Goal: Information Seeking & Learning: Find specific page/section

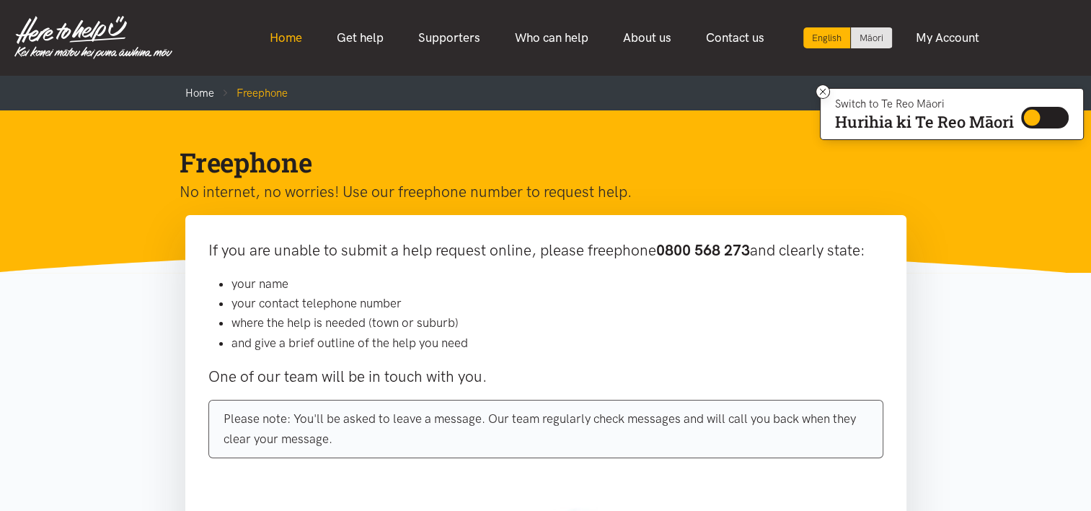
click at [283, 35] on link "Home" at bounding box center [285, 37] width 67 height 31
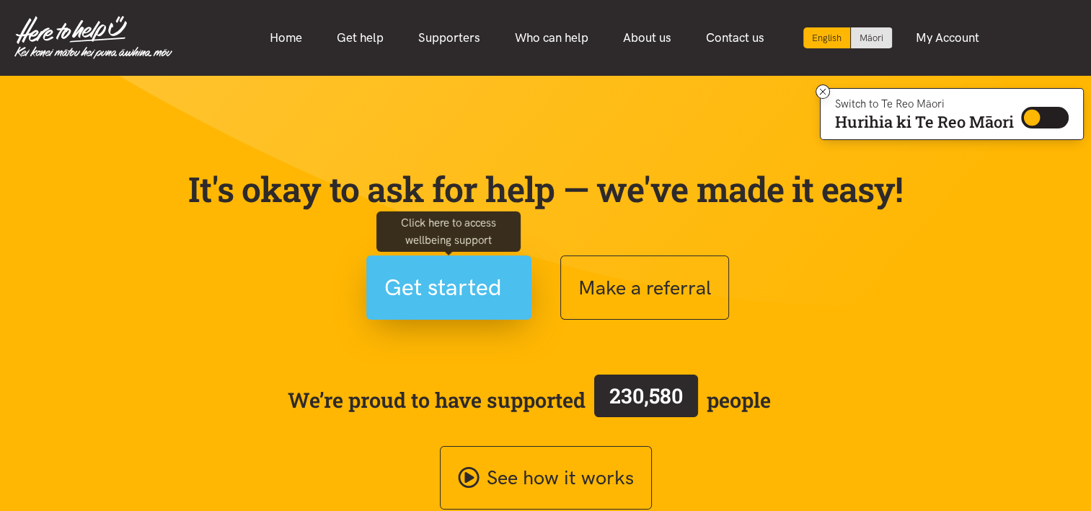
click at [459, 299] on span "Get started" at bounding box center [443, 287] width 118 height 37
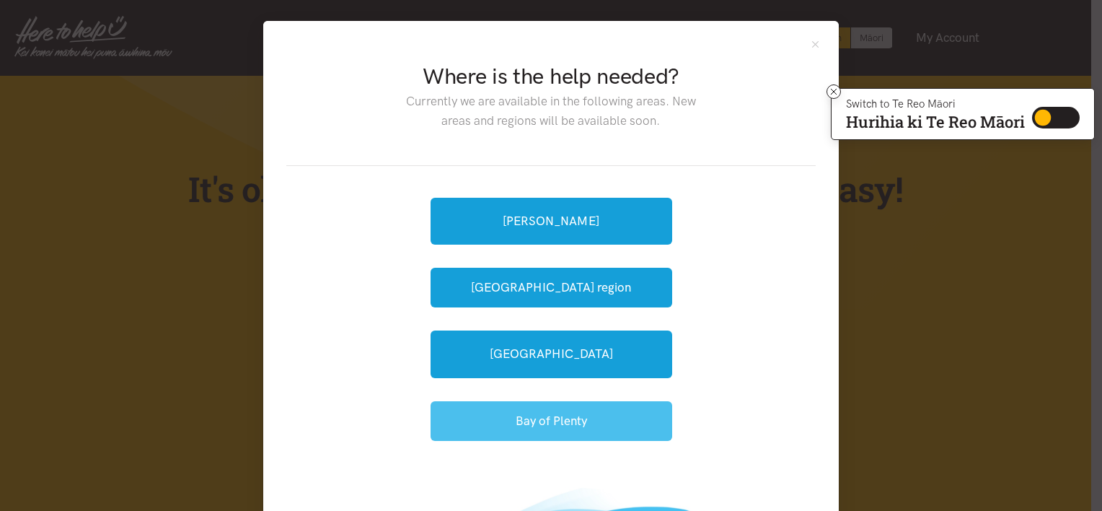
click at [526, 424] on button "Bay of Plenty" at bounding box center [552, 421] width 242 height 40
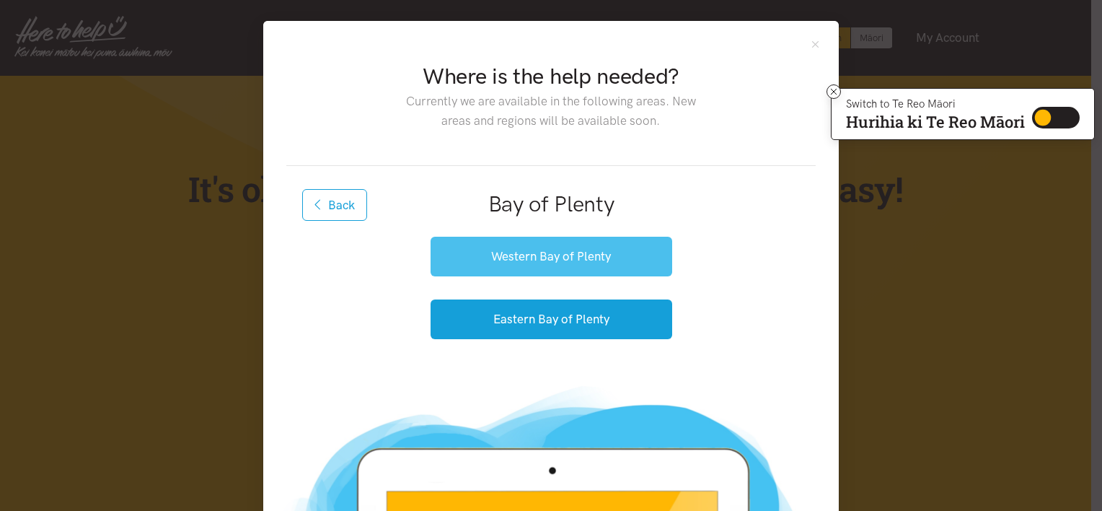
click at [540, 255] on button "Western Bay of Plenty" at bounding box center [552, 257] width 242 height 40
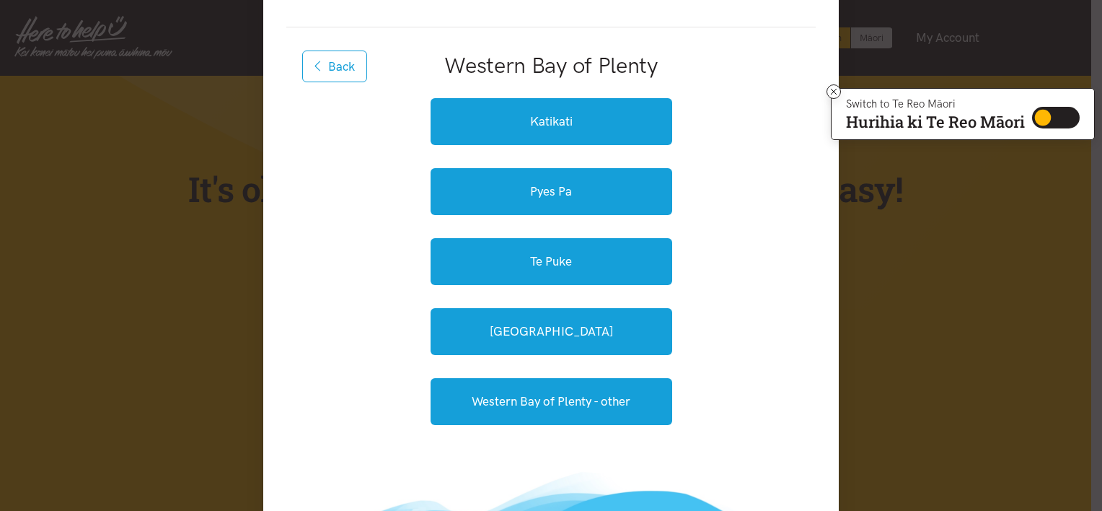
scroll to position [118, 0]
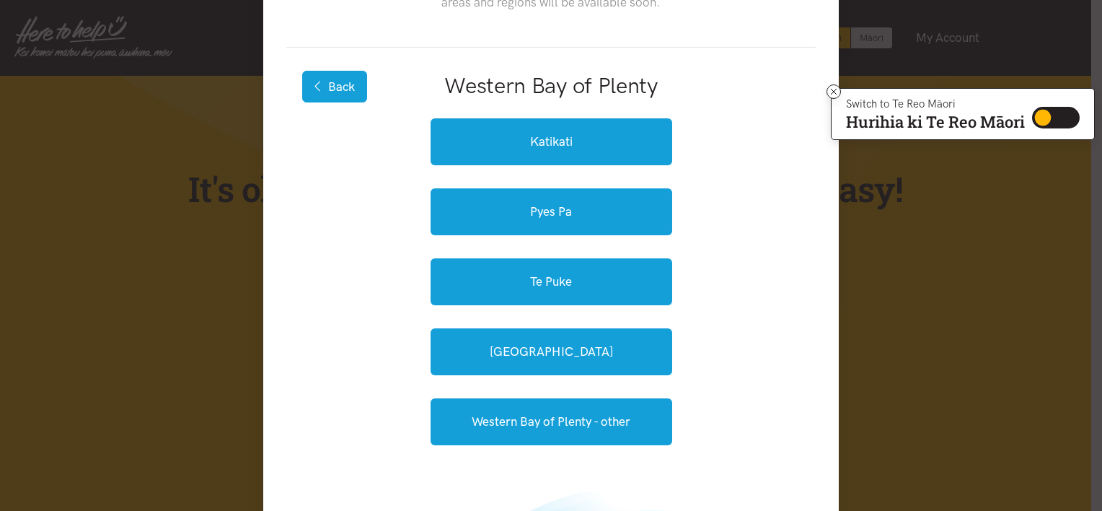
click at [338, 87] on button "Back" at bounding box center [334, 87] width 65 height 32
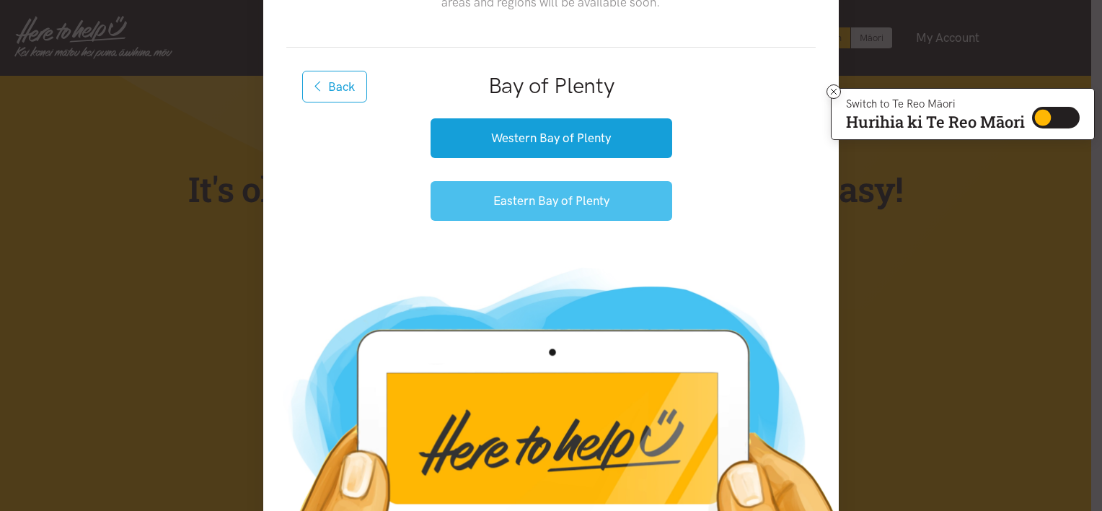
click at [538, 202] on button "Eastern Bay of Plenty" at bounding box center [552, 201] width 242 height 40
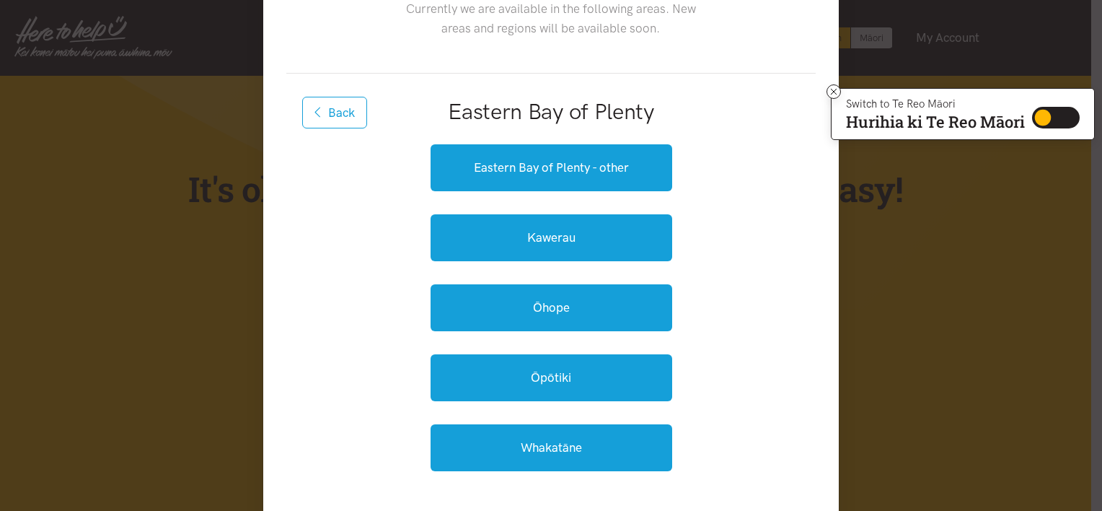
scroll to position [92, 0]
click at [338, 107] on button "Back" at bounding box center [334, 113] width 65 height 32
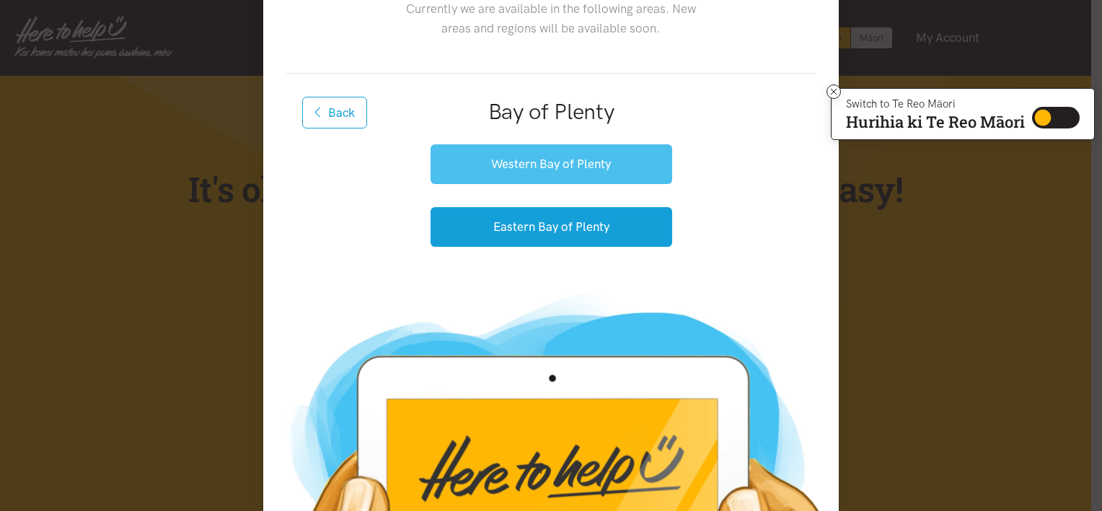
click at [523, 157] on button "Western Bay of Plenty" at bounding box center [552, 164] width 242 height 40
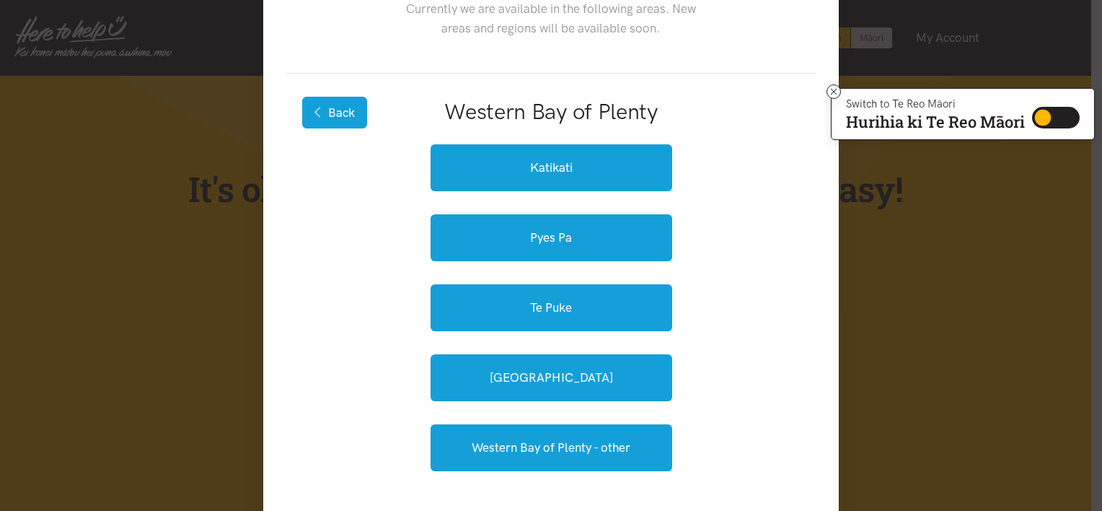
click at [335, 110] on button "Back" at bounding box center [334, 113] width 65 height 32
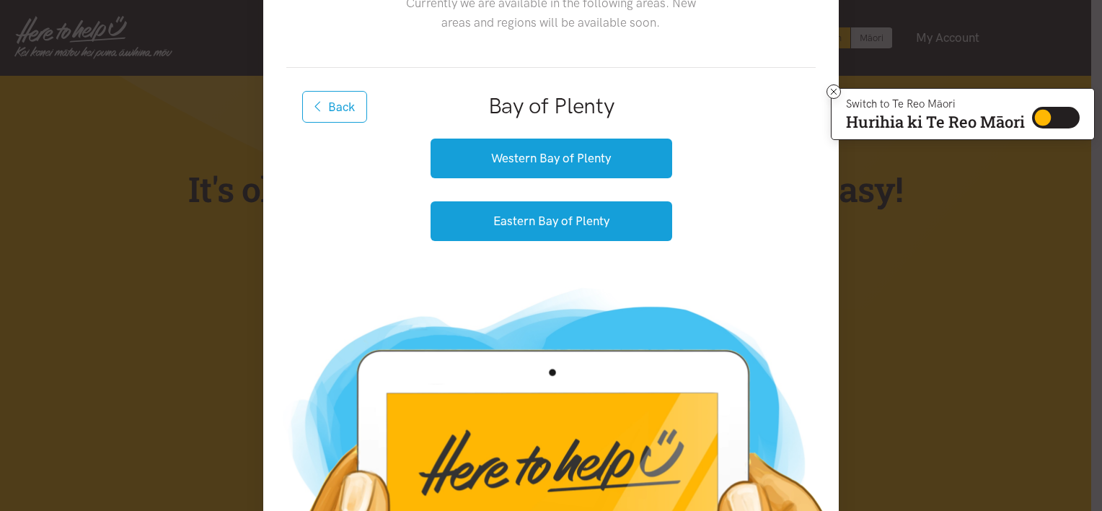
scroll to position [97, 0]
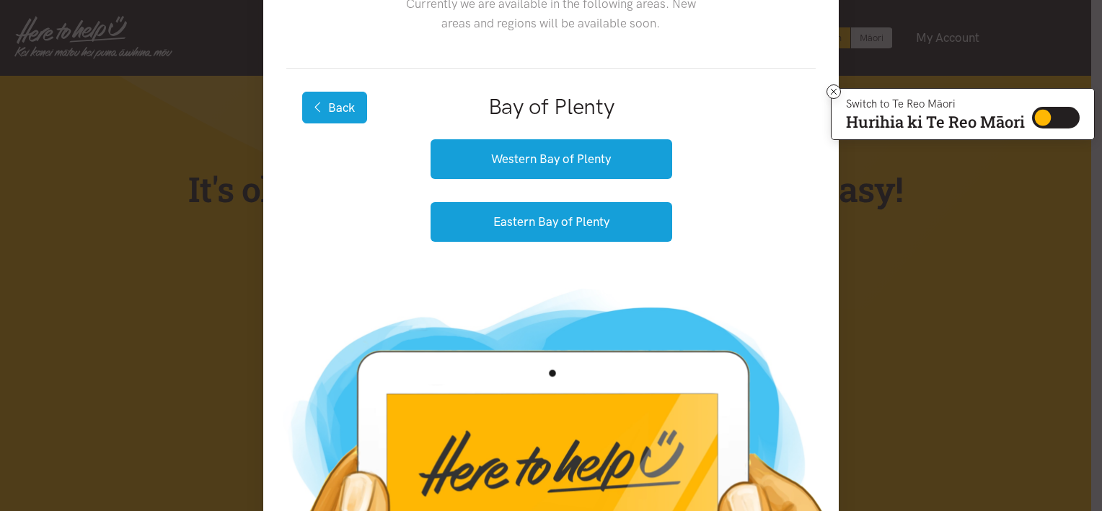
click at [315, 102] on icon "button" at bounding box center [319, 107] width 8 height 12
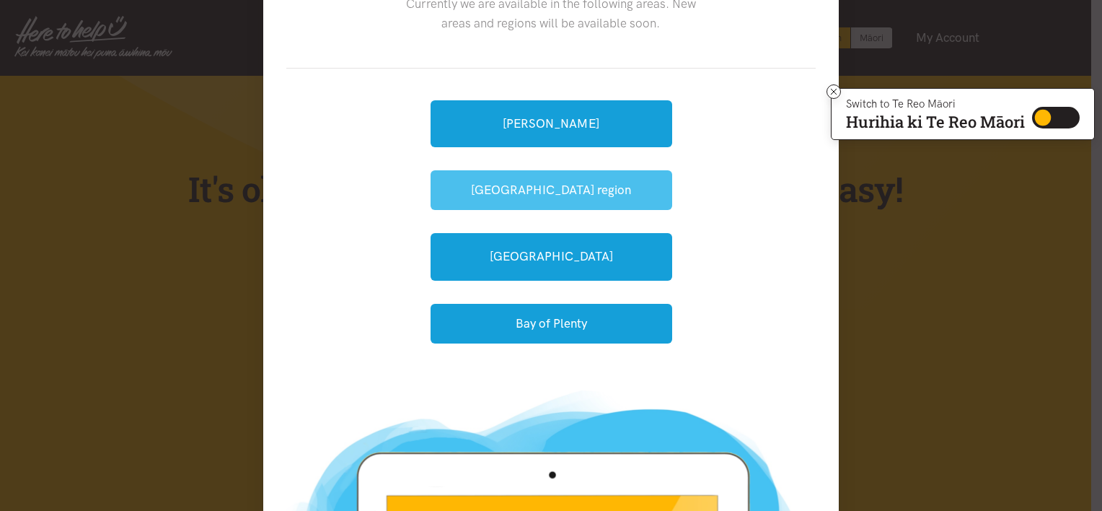
click at [531, 188] on button "[GEOGRAPHIC_DATA] region" at bounding box center [552, 190] width 242 height 40
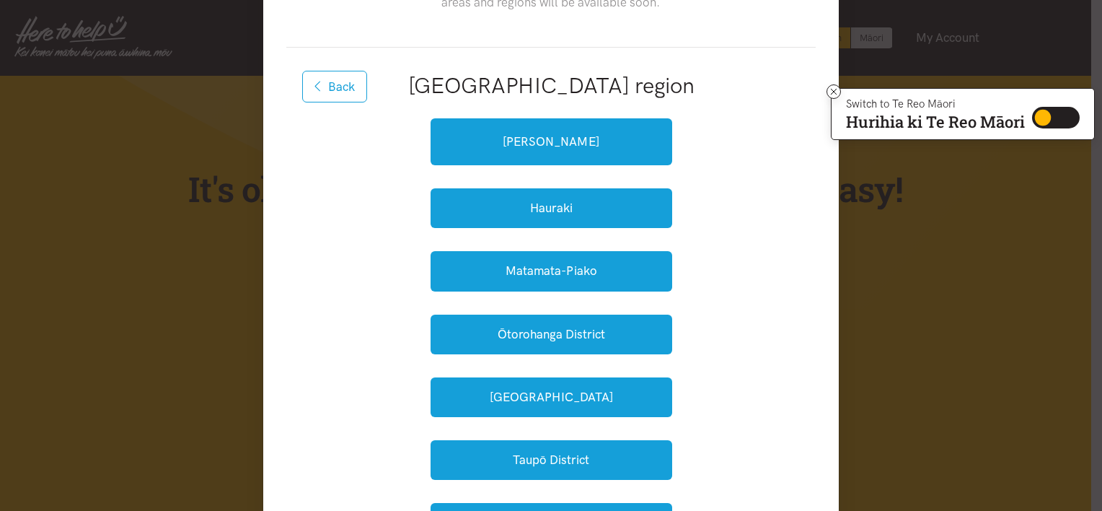
scroll to position [118, 0]
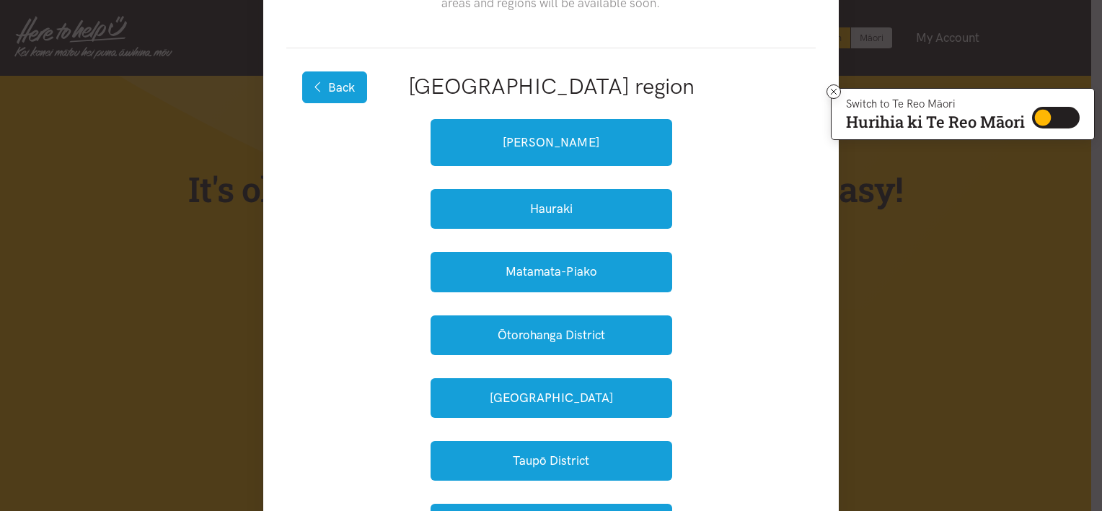
click at [334, 84] on button "Back" at bounding box center [334, 87] width 65 height 32
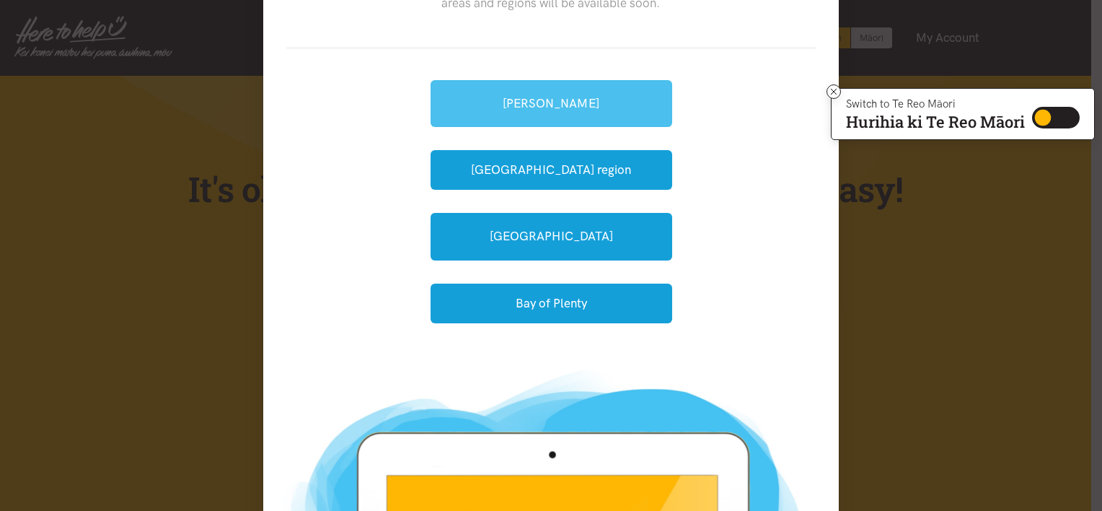
click at [546, 104] on link "[PERSON_NAME]" at bounding box center [552, 103] width 242 height 47
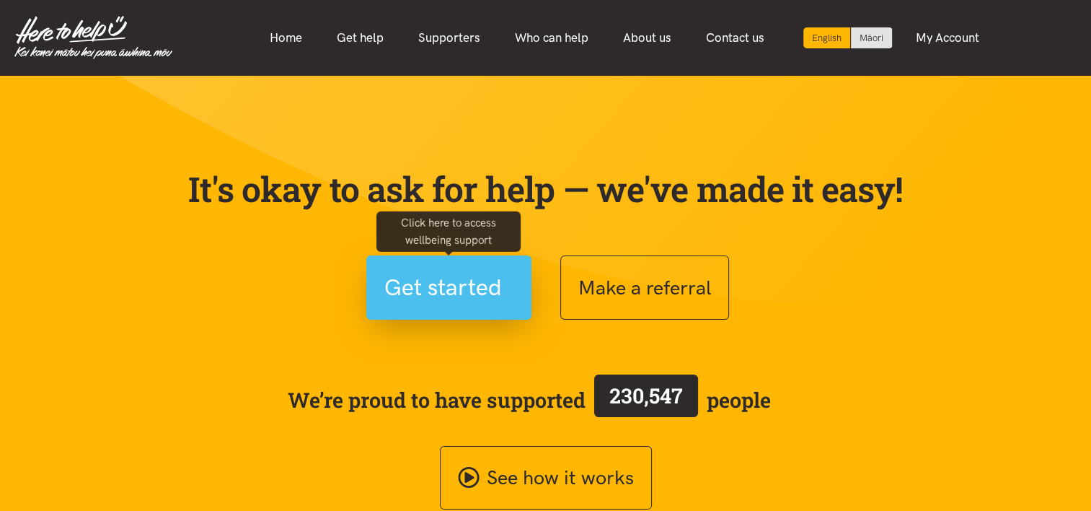
click at [441, 283] on span "Get started" at bounding box center [443, 287] width 118 height 37
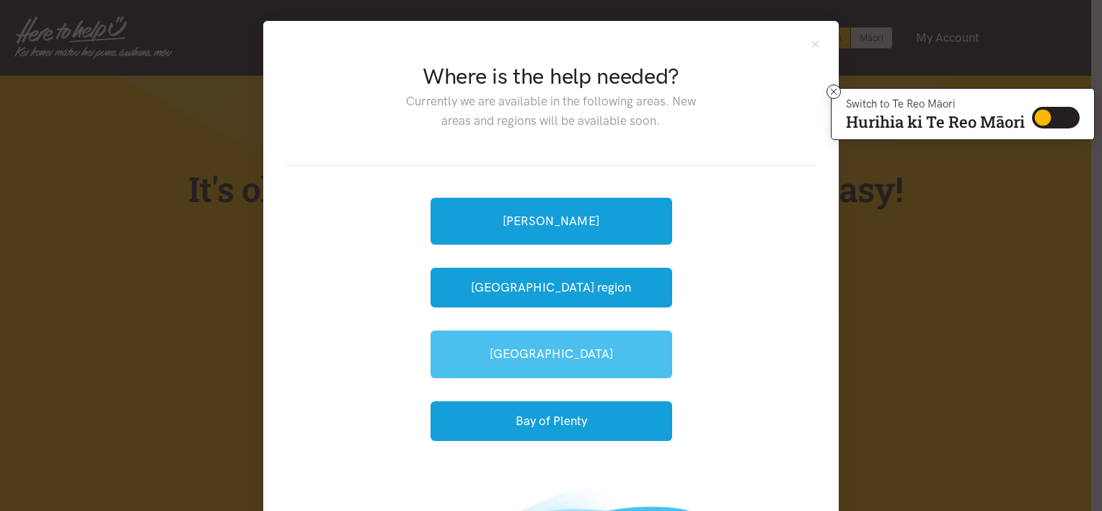
click at [512, 354] on link "[GEOGRAPHIC_DATA]" at bounding box center [552, 353] width 242 height 47
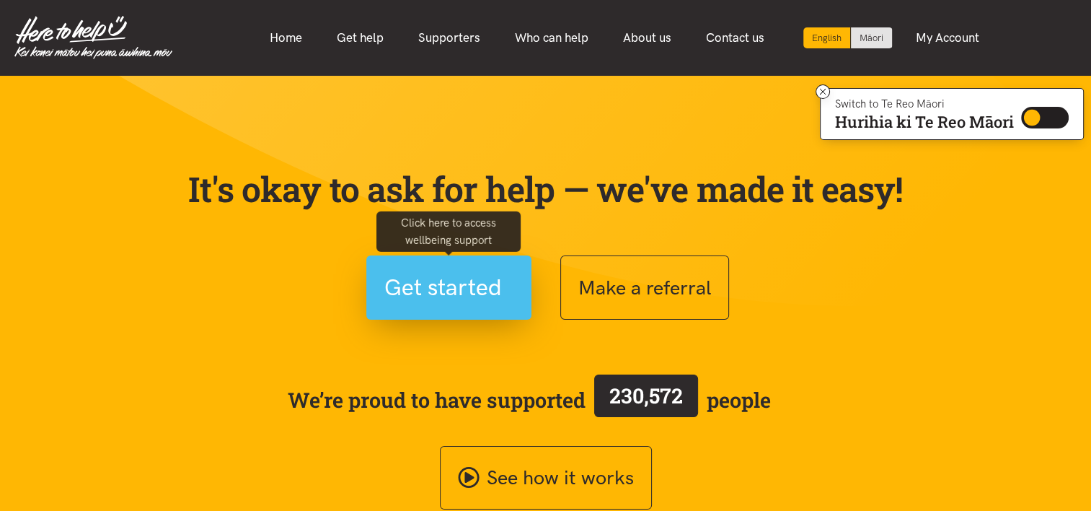
click at [484, 278] on span "Get started" at bounding box center [443, 287] width 118 height 37
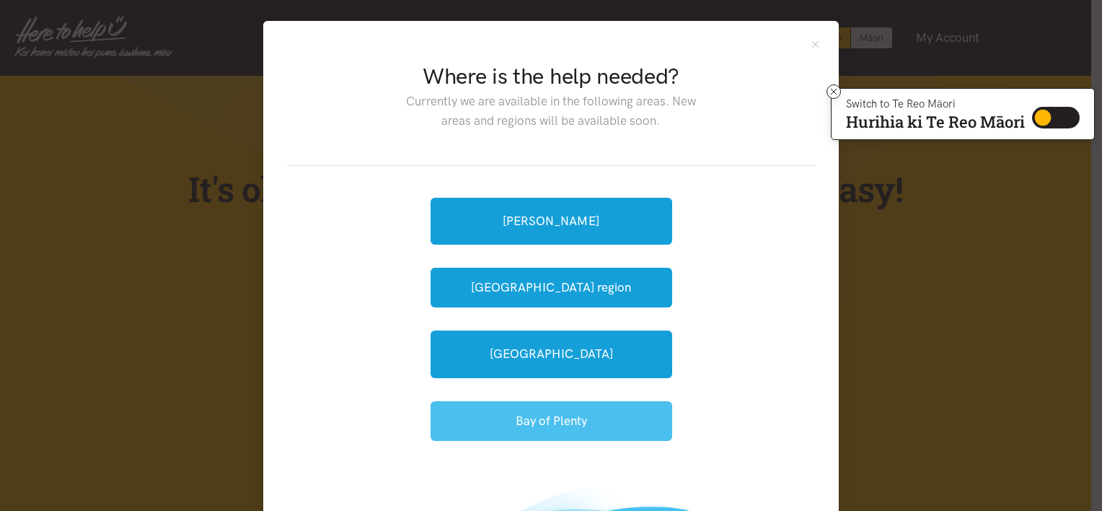
click at [498, 419] on button "Bay of Plenty" at bounding box center [552, 421] width 242 height 40
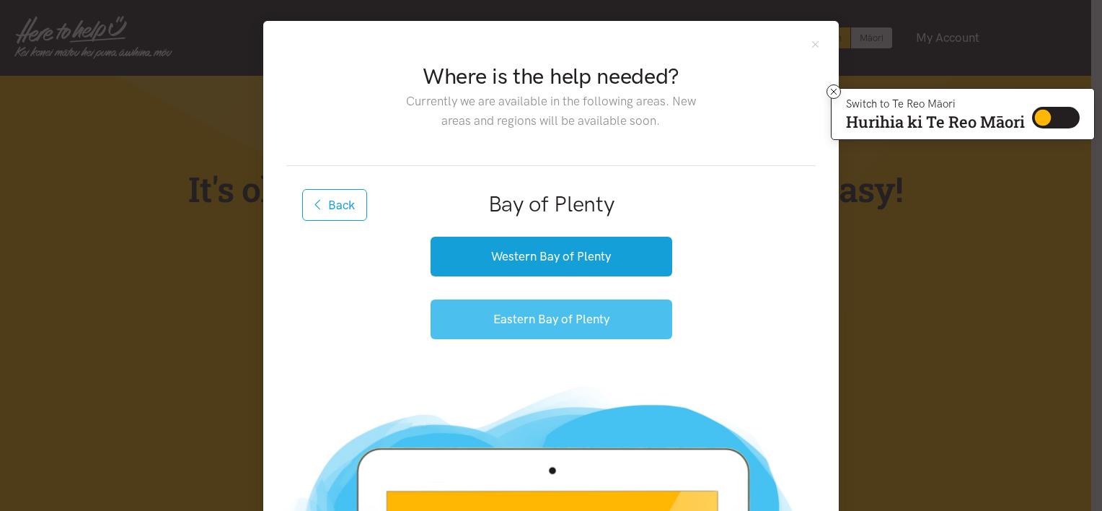
click at [545, 315] on button "Eastern Bay of Plenty" at bounding box center [552, 319] width 242 height 40
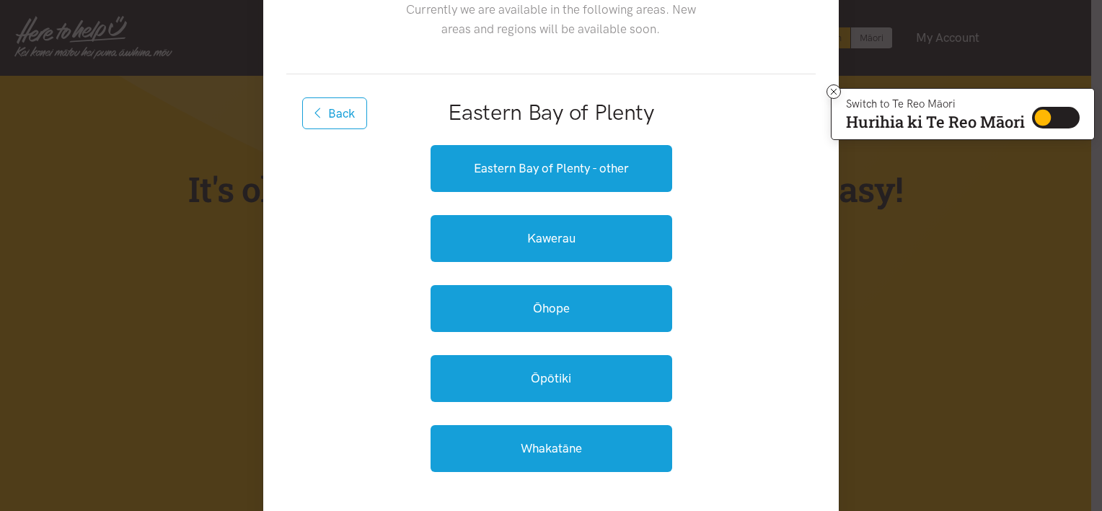
scroll to position [92, 0]
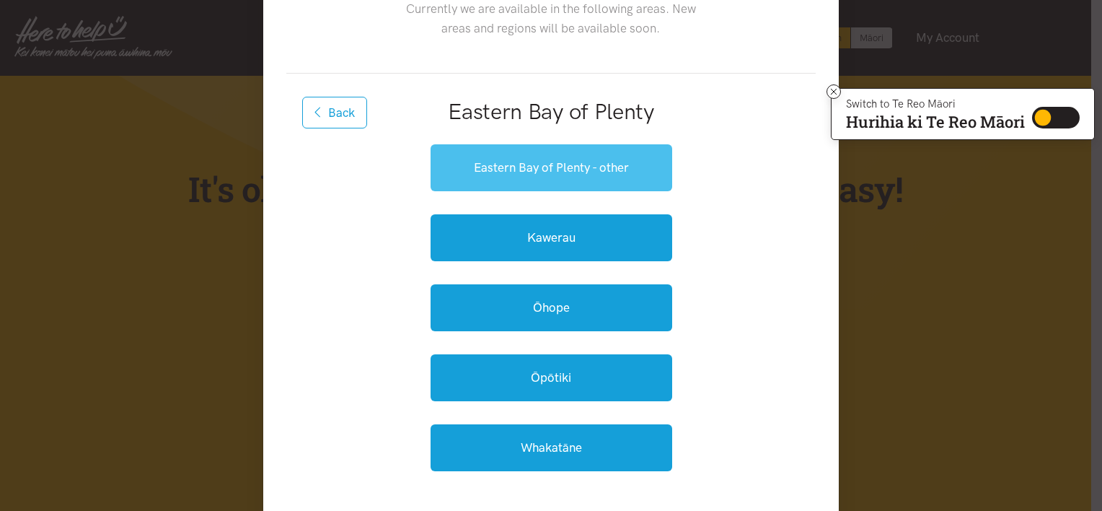
click at [548, 167] on link "Eastern Bay of Plenty - other" at bounding box center [552, 167] width 242 height 47
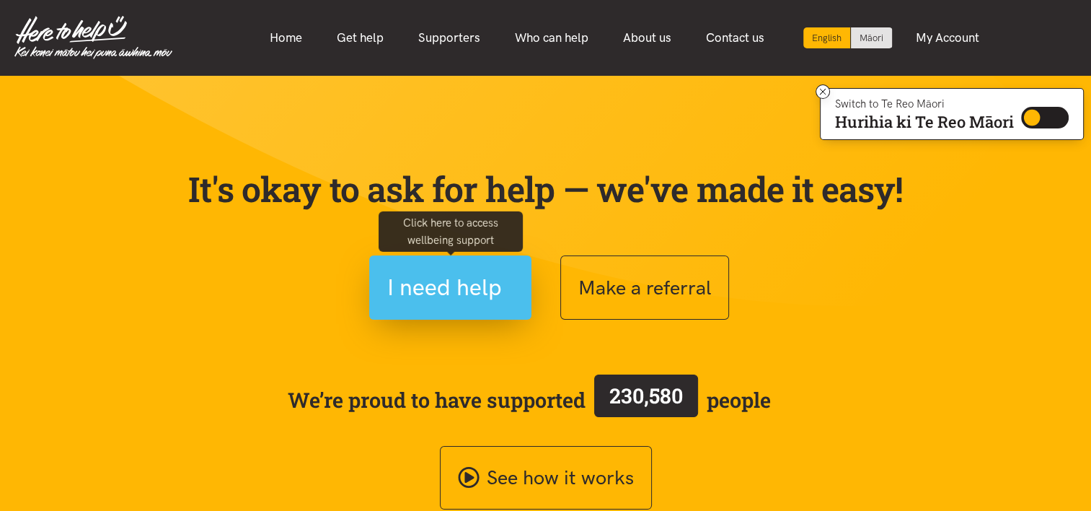
click at [461, 283] on span "I need help" at bounding box center [444, 287] width 115 height 37
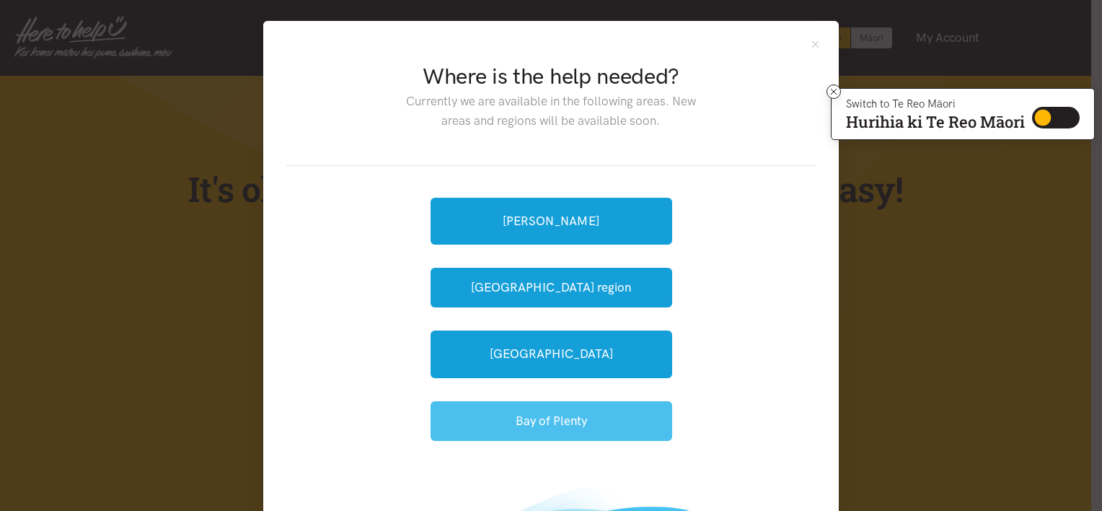
click at [537, 421] on button "Bay of Plenty" at bounding box center [552, 421] width 242 height 40
